Goal: Information Seeking & Learning: Learn about a topic

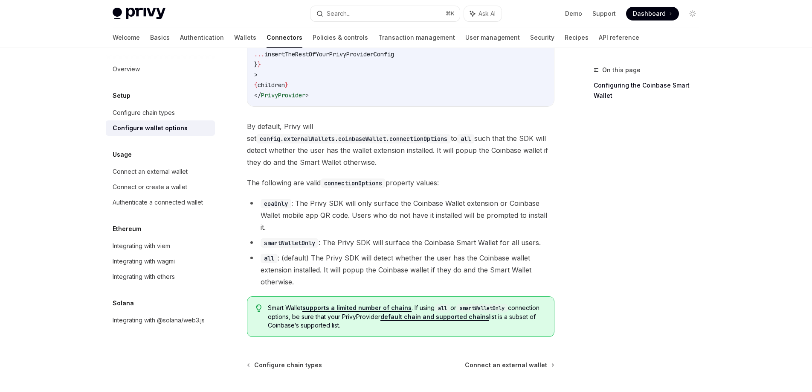
scroll to position [1211, 0]
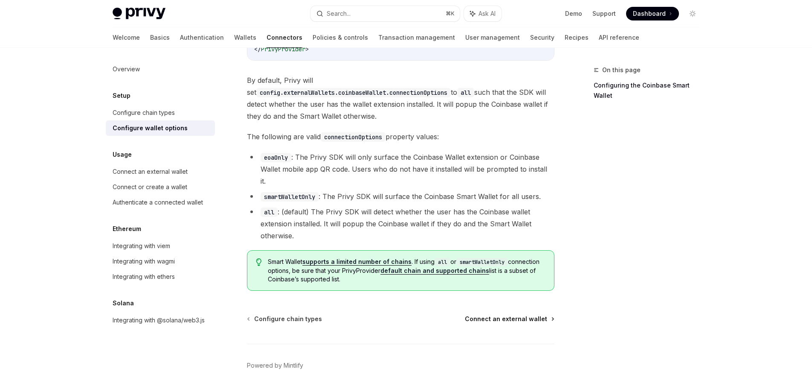
click at [519, 314] on span "Connect an external wallet" at bounding box center [506, 318] width 82 height 9
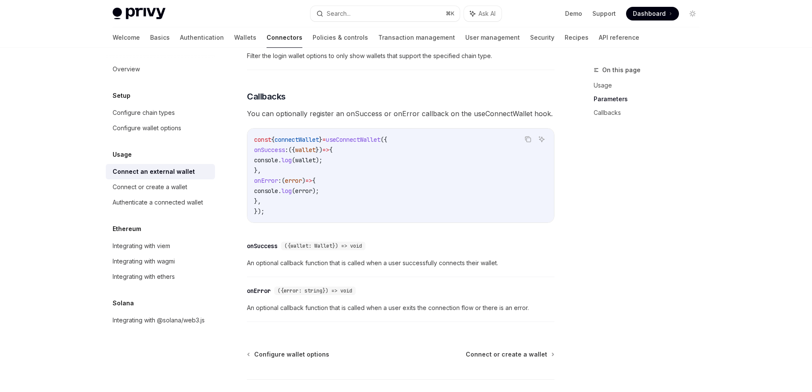
scroll to position [545, 0]
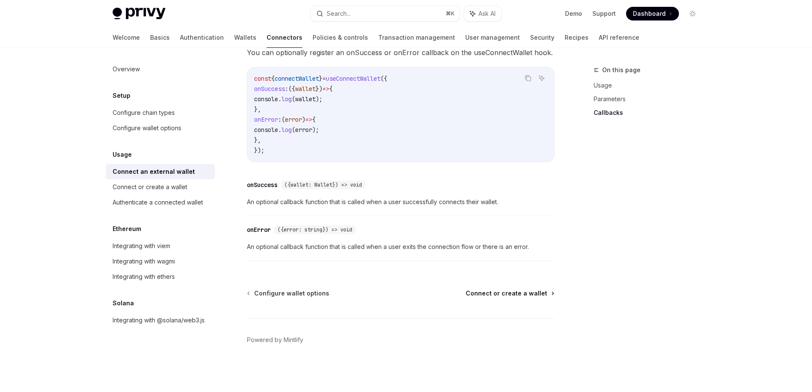
click at [542, 294] on span "Connect or create a wallet" at bounding box center [507, 293] width 82 height 9
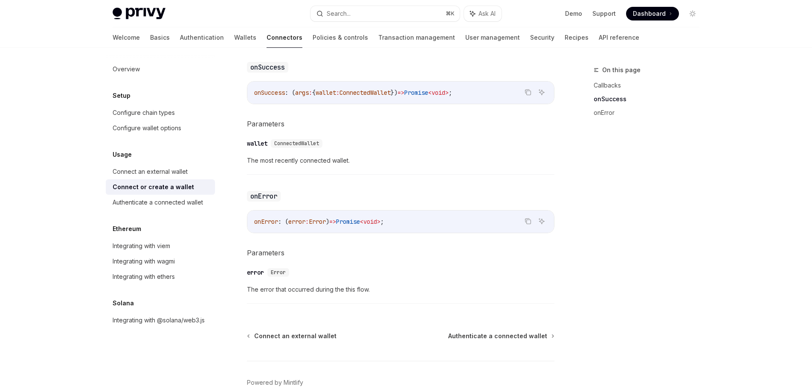
scroll to position [554, 0]
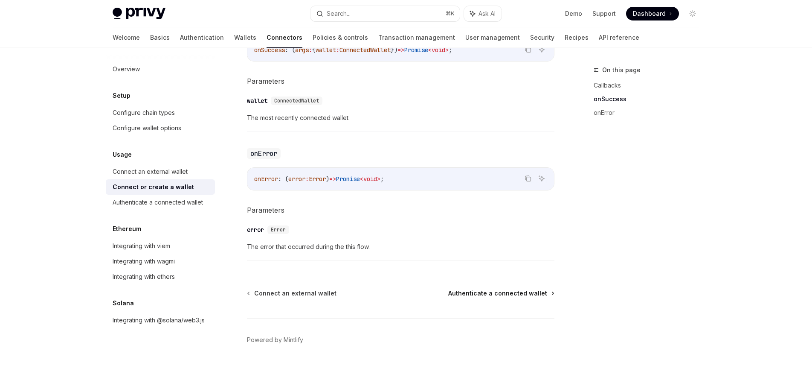
click at [511, 294] on span "Authenticate a connected wallet" at bounding box center [497, 293] width 99 height 9
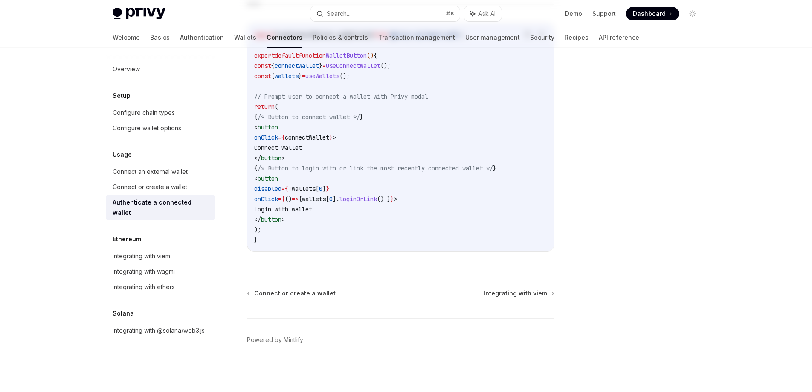
type textarea "*"
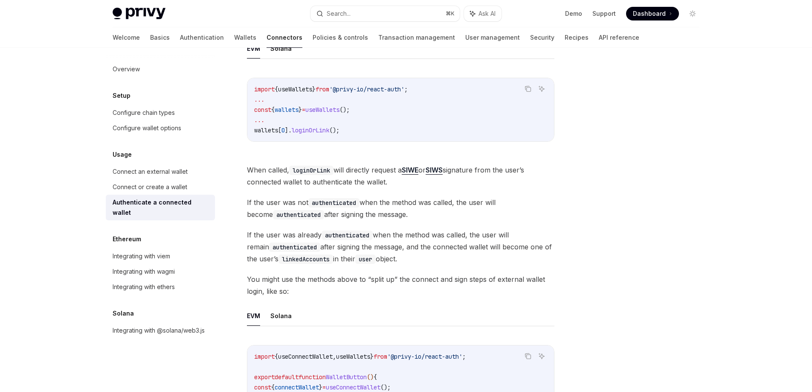
scroll to position [178, 0]
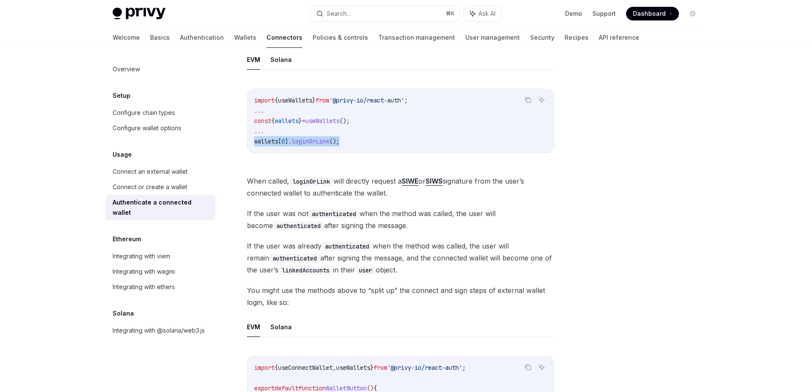
drag, startPoint x: 345, startPoint y: 140, endPoint x: 256, endPoint y: 143, distance: 89.2
click at [256, 143] on code "import { useWallets } from '@privy-io/react-auth' ; ... const { wallets } = use…" at bounding box center [400, 120] width 293 height 51
copy span "wallets [ 0 ]. loginOrLink ();"
click at [347, 13] on div "Search..." at bounding box center [339, 14] width 24 height 10
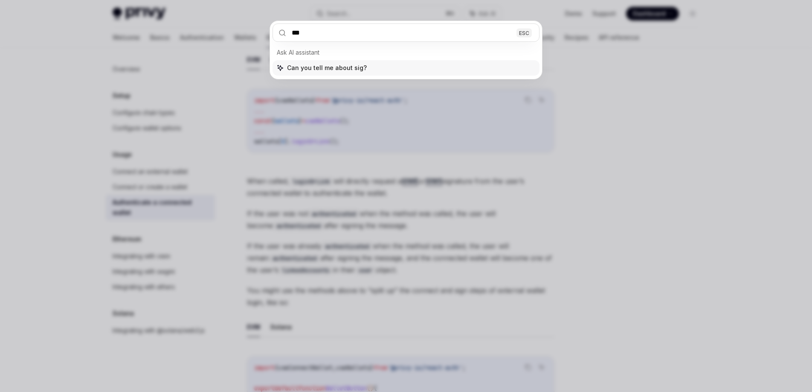
type input "****"
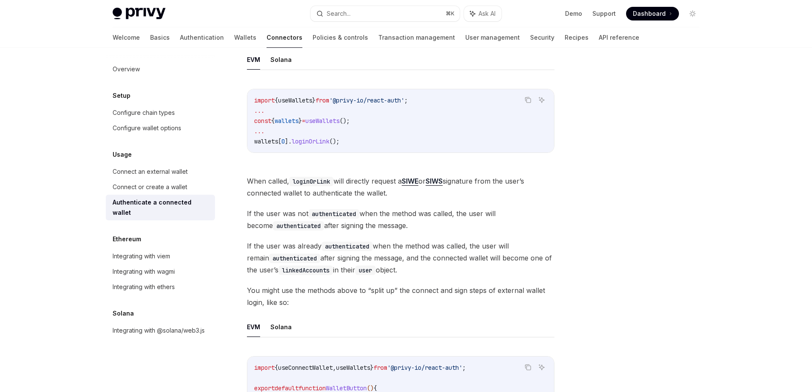
type textarea "*"
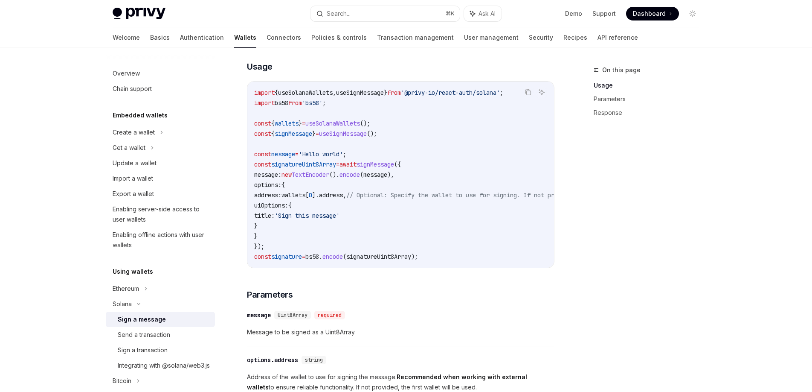
scroll to position [246, 0]
click at [391, 17] on button "Search... ⌘ K" at bounding box center [385, 13] width 149 height 15
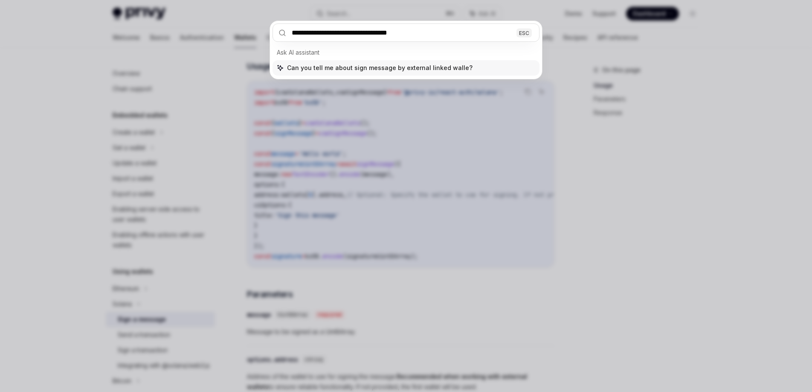
type input "**********"
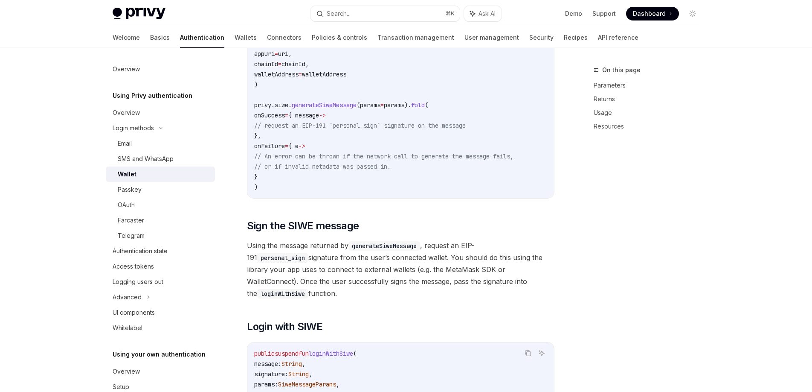
scroll to position [720, 0]
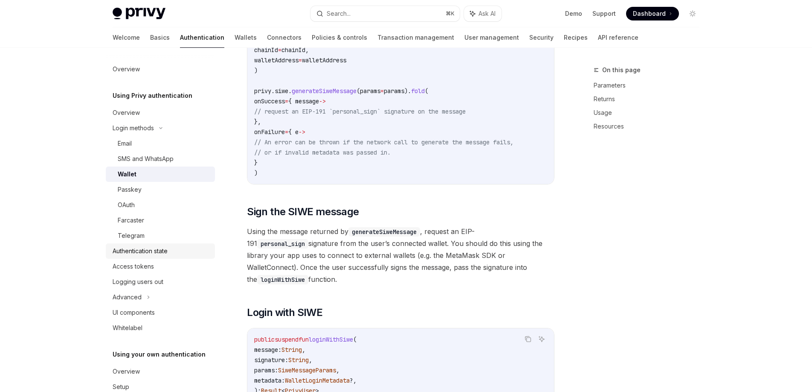
click at [156, 247] on div "Authentication state" at bounding box center [140, 251] width 55 height 10
type textarea "*"
